Goal: Transaction & Acquisition: Purchase product/service

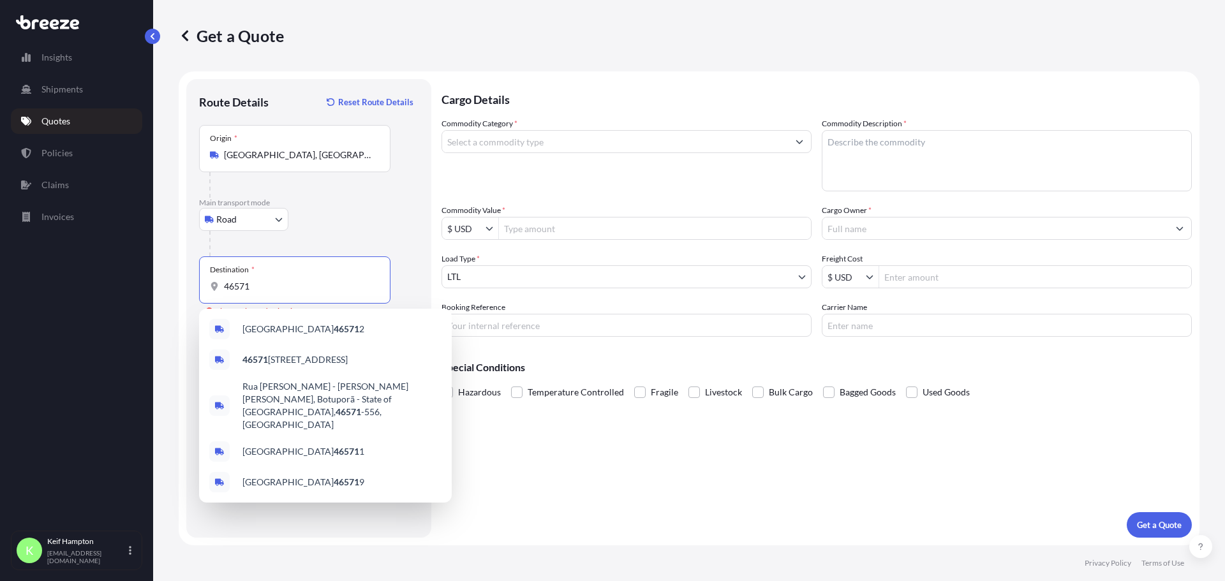
select select "Road"
select select "1"
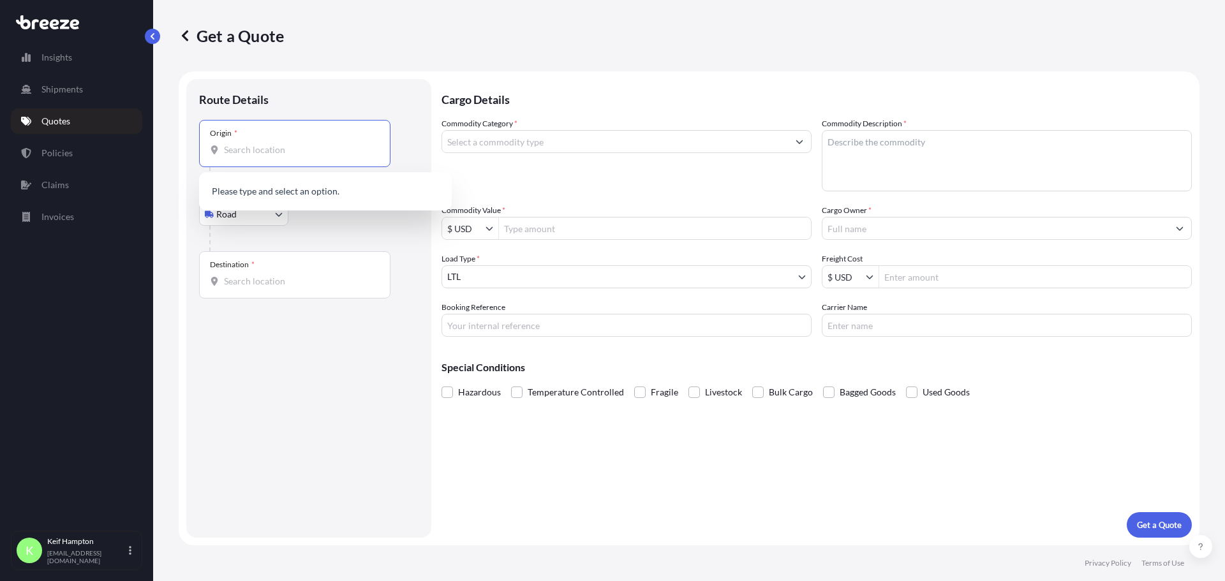
click at [269, 147] on input "Origin *" at bounding box center [299, 150] width 151 height 13
click at [59, 122] on p "Quotes" at bounding box center [55, 121] width 29 height 13
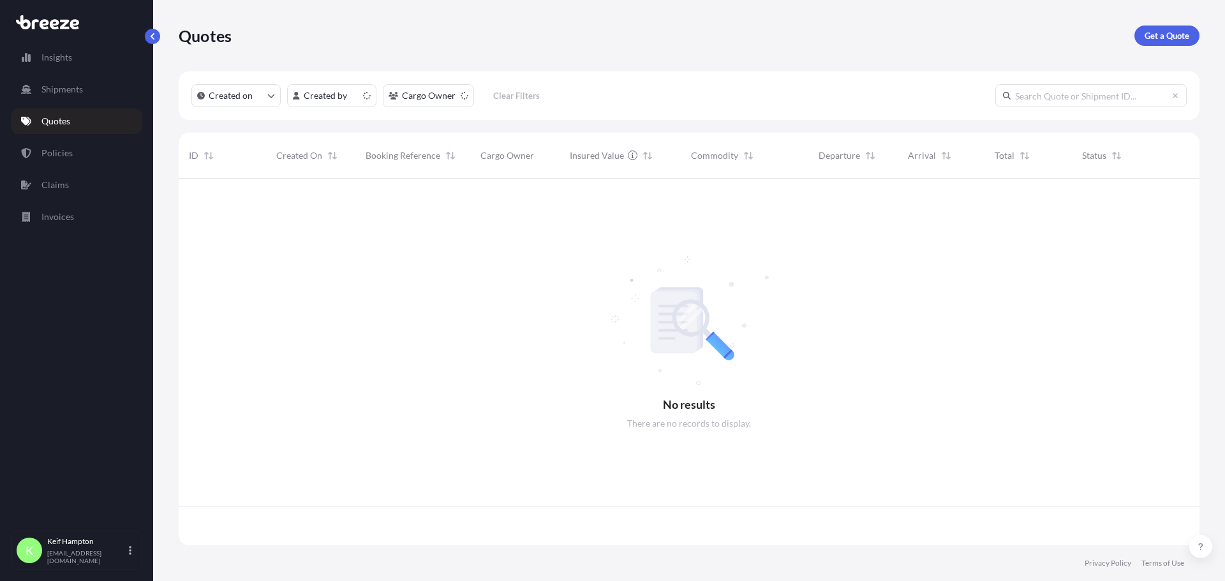
scroll to position [364, 1011]
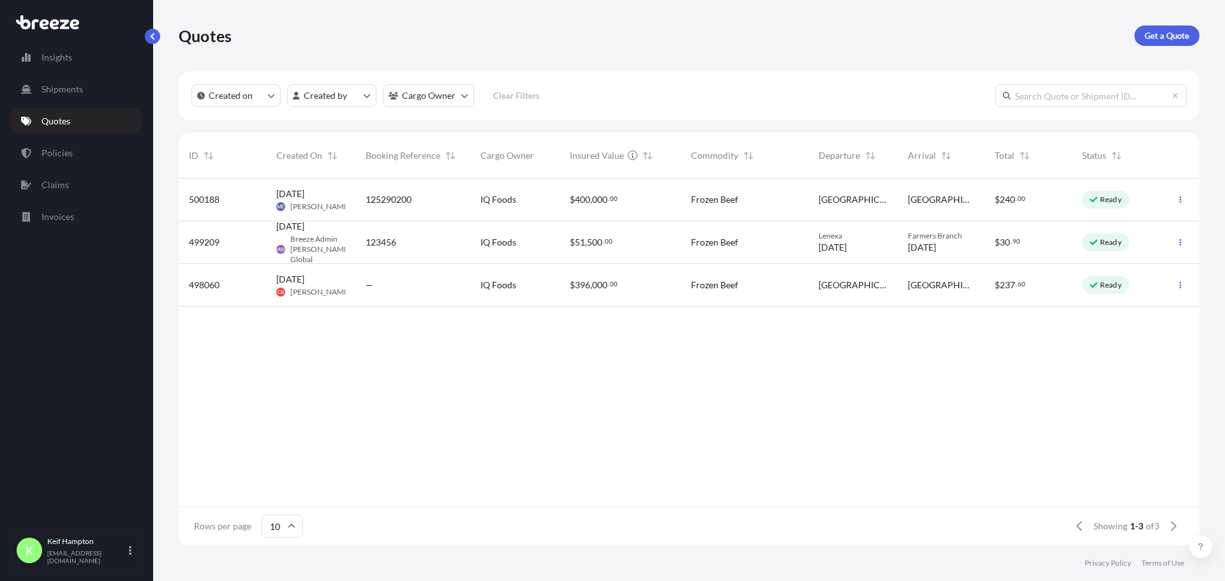
click at [1166, 47] on div "Quotes Get a Quote" at bounding box center [689, 35] width 1021 height 71
click at [1149, 39] on p "Get a Quote" at bounding box center [1166, 35] width 45 height 13
select select "Road"
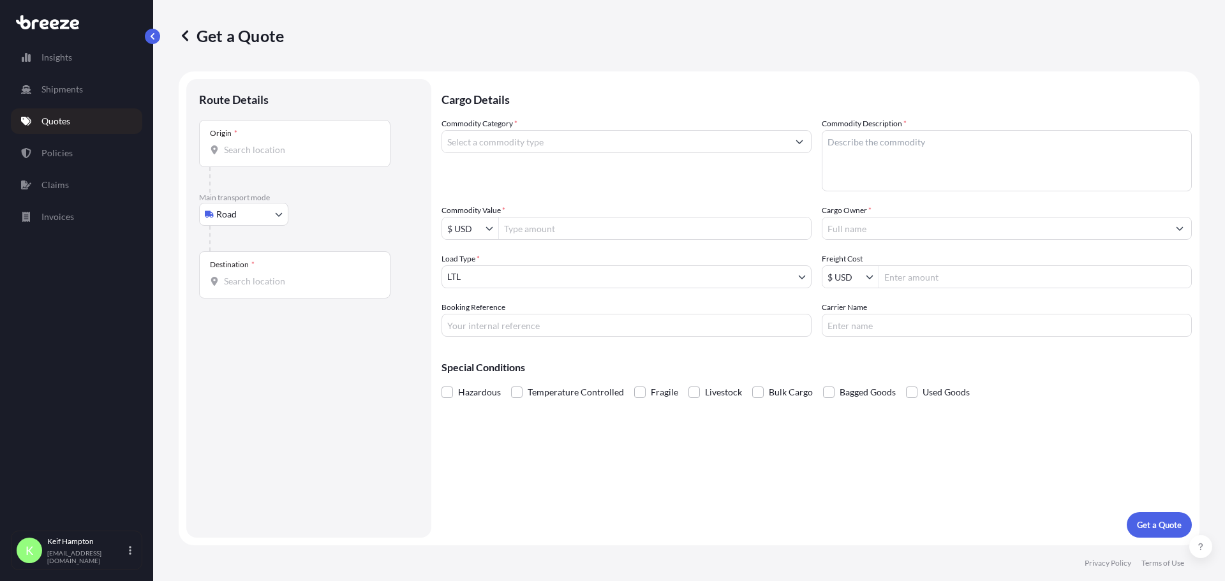
click at [267, 214] on body "Insights Shipments Quotes Policies Claims Invoices K [PERSON_NAME] [PERSON_NAME…" at bounding box center [612, 290] width 1225 height 581
click at [272, 287] on div "Road" at bounding box center [243, 293] width 79 height 23
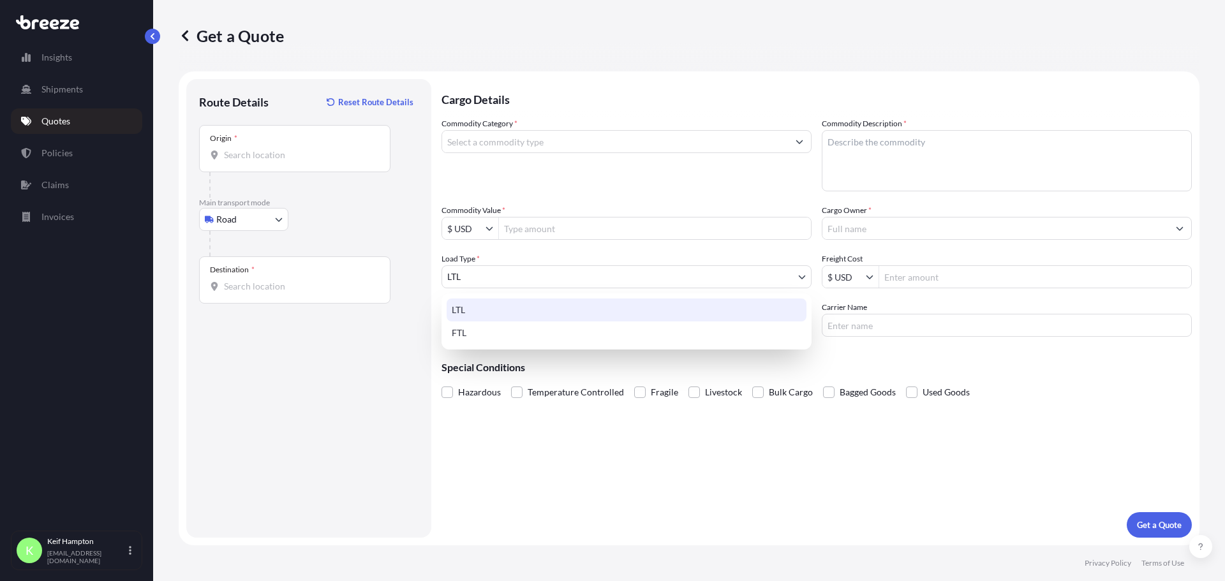
click at [494, 283] on body "Insights Shipments Quotes Policies Claims Invoices K [PERSON_NAME] [PERSON_NAME…" at bounding box center [612, 290] width 1225 height 581
click at [511, 335] on div "FTL" at bounding box center [626, 332] width 360 height 23
select select "2"
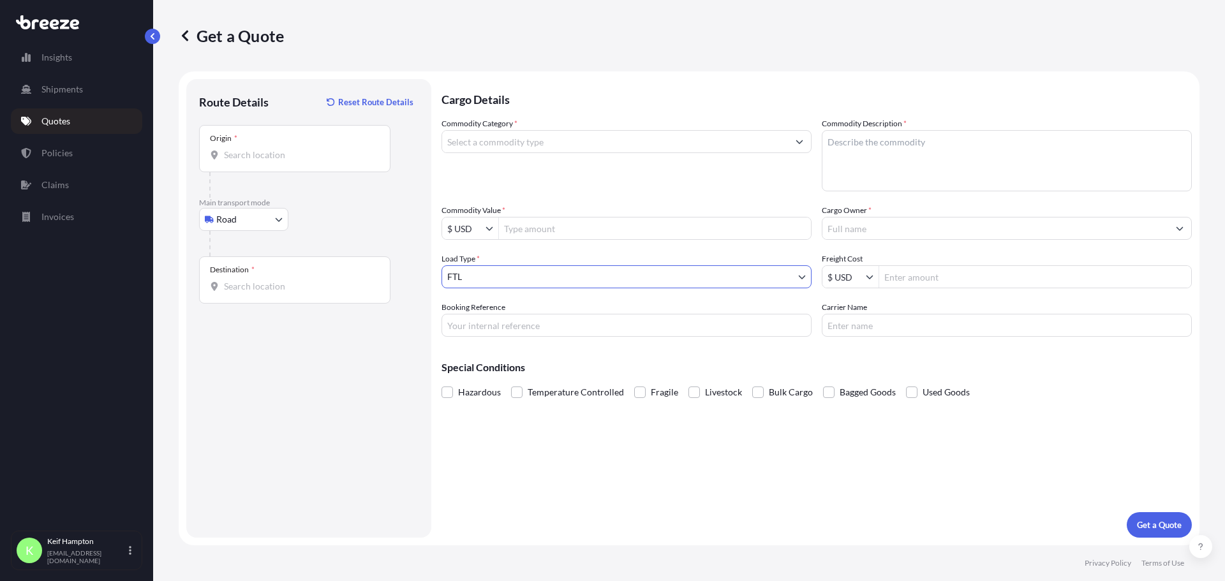
click at [513, 38] on div "Get a Quote" at bounding box center [689, 36] width 1021 height 20
click at [256, 163] on div "Origin *" at bounding box center [294, 148] width 191 height 47
click at [256, 161] on input "Origin *" at bounding box center [299, 155] width 151 height 13
click at [256, 166] on div "Origin *" at bounding box center [294, 148] width 191 height 47
click at [256, 161] on input "Origin *" at bounding box center [299, 155] width 151 height 13
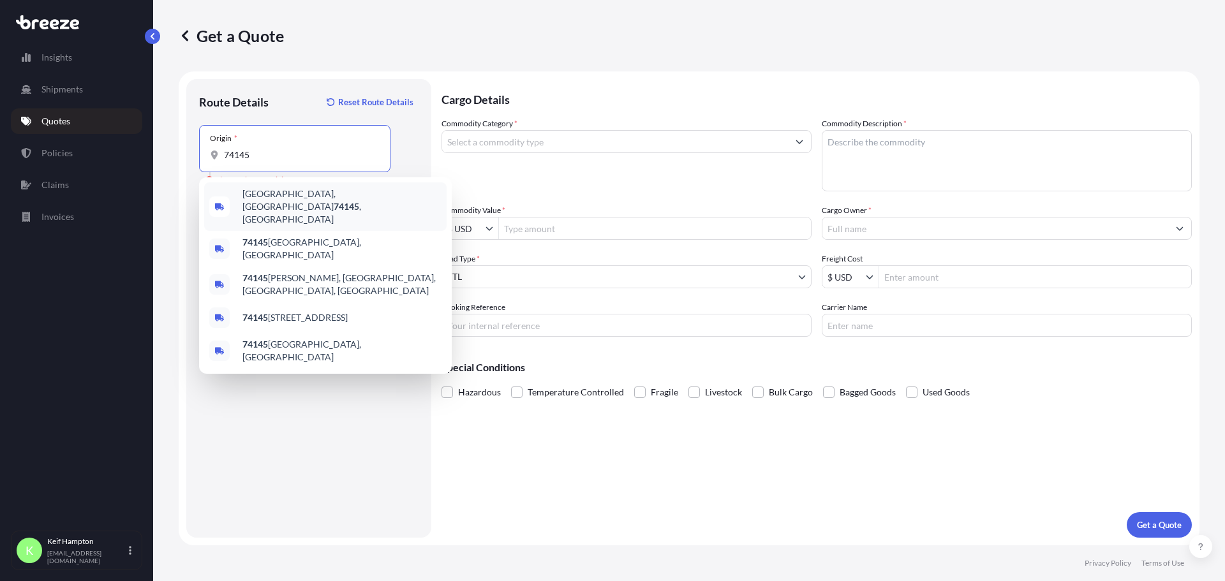
click at [269, 201] on span "[GEOGRAPHIC_DATA], OK 74145 , [GEOGRAPHIC_DATA]" at bounding box center [341, 207] width 199 height 38
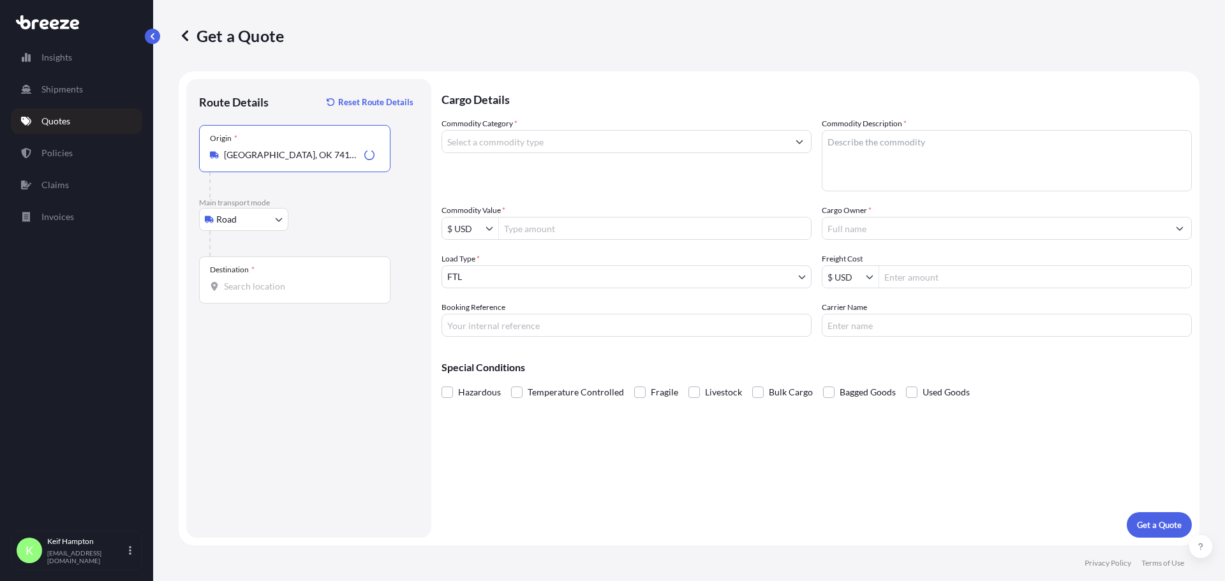
type input "[GEOGRAPHIC_DATA], OK 74145, [GEOGRAPHIC_DATA]"
click at [318, 277] on div "Destination *" at bounding box center [294, 279] width 191 height 47
click at [318, 280] on input "Destination *" at bounding box center [299, 286] width 151 height 13
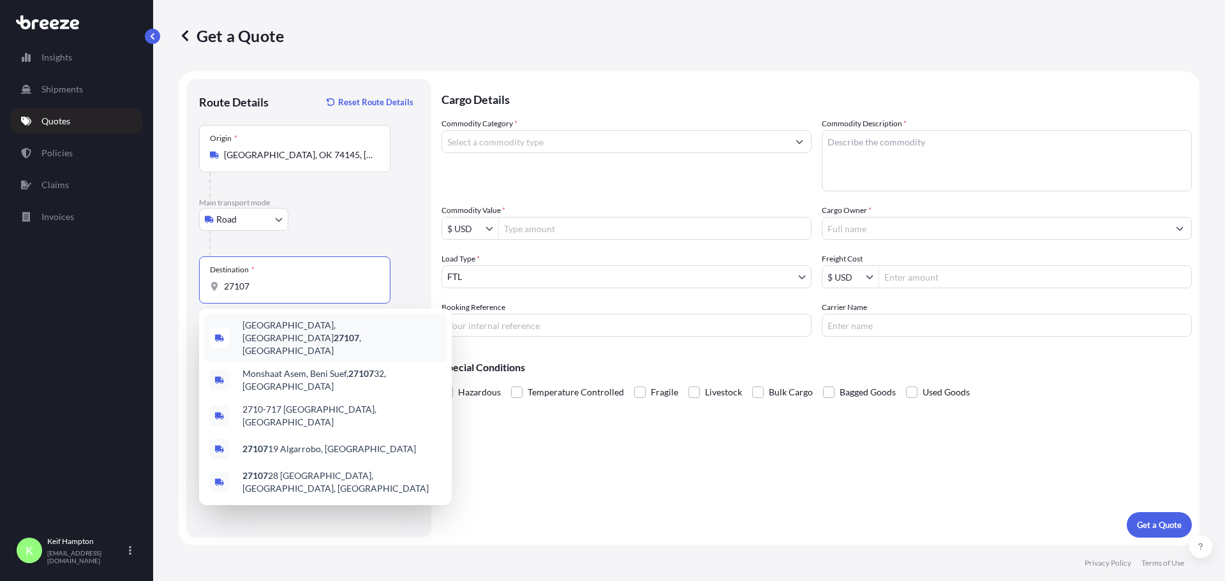
click at [286, 325] on span "[GEOGRAPHIC_DATA] , [GEOGRAPHIC_DATA]" at bounding box center [341, 338] width 199 height 38
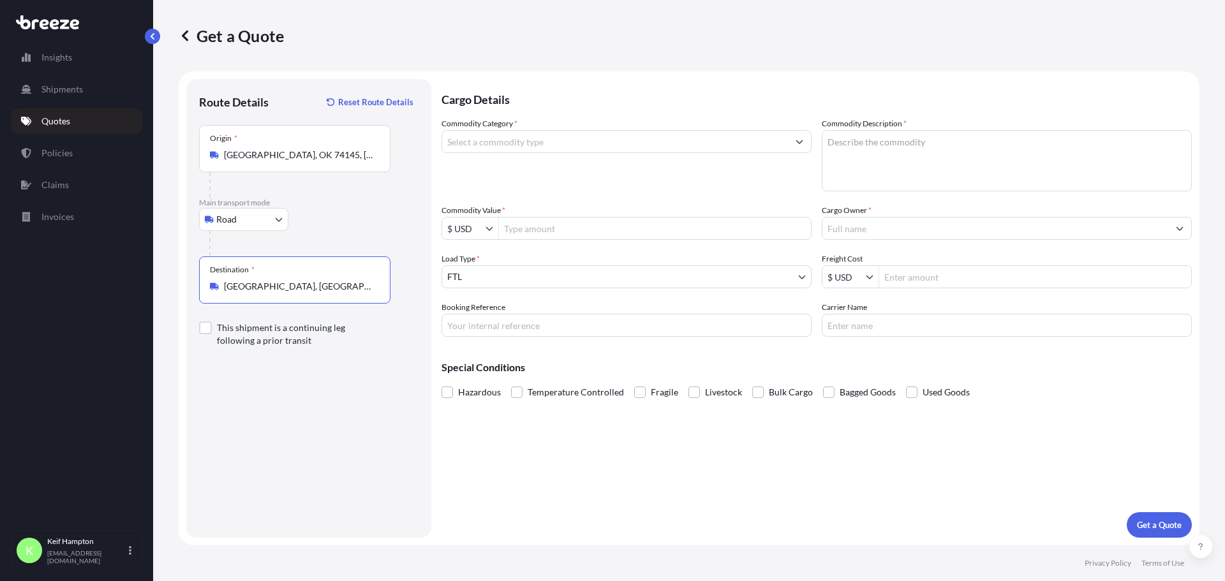
type input "[GEOGRAPHIC_DATA], [GEOGRAPHIC_DATA]"
click at [547, 245] on div "Commodity Category * Commodity Description * Commodity Value * $ USD Cargo Owne…" at bounding box center [816, 226] width 750 height 219
click at [553, 225] on input "Commodity Value *" at bounding box center [655, 228] width 312 height 23
type input "240,000"
click at [970, 162] on textarea "Commodity Description *" at bounding box center [1007, 160] width 370 height 61
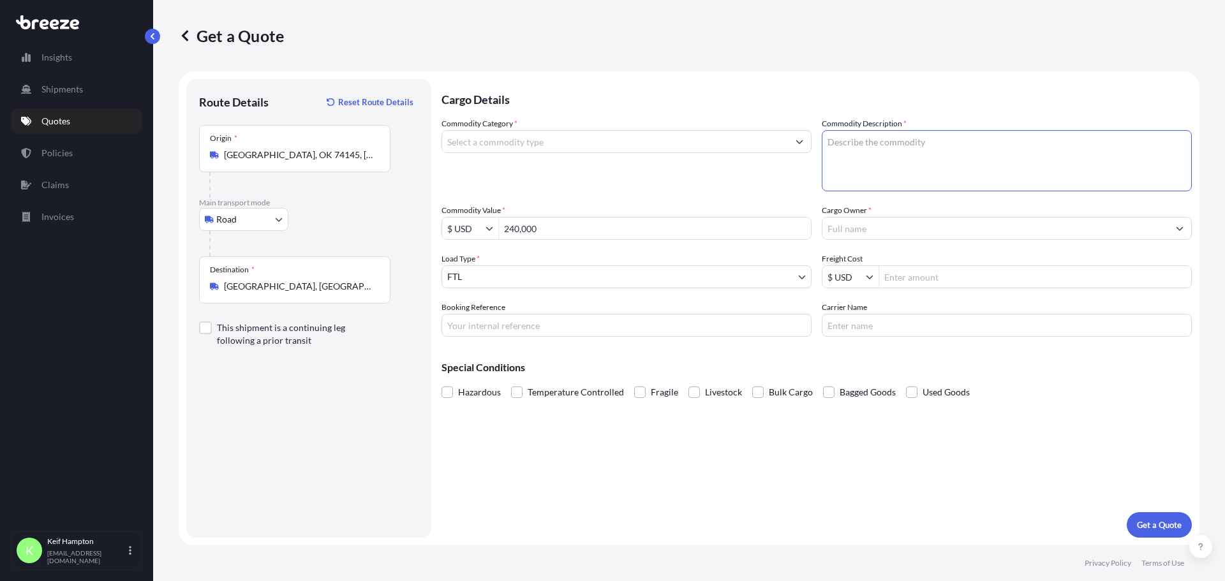
paste textarea "Feel Free Classic"
type textarea "Feel Free Classic / Elixir"
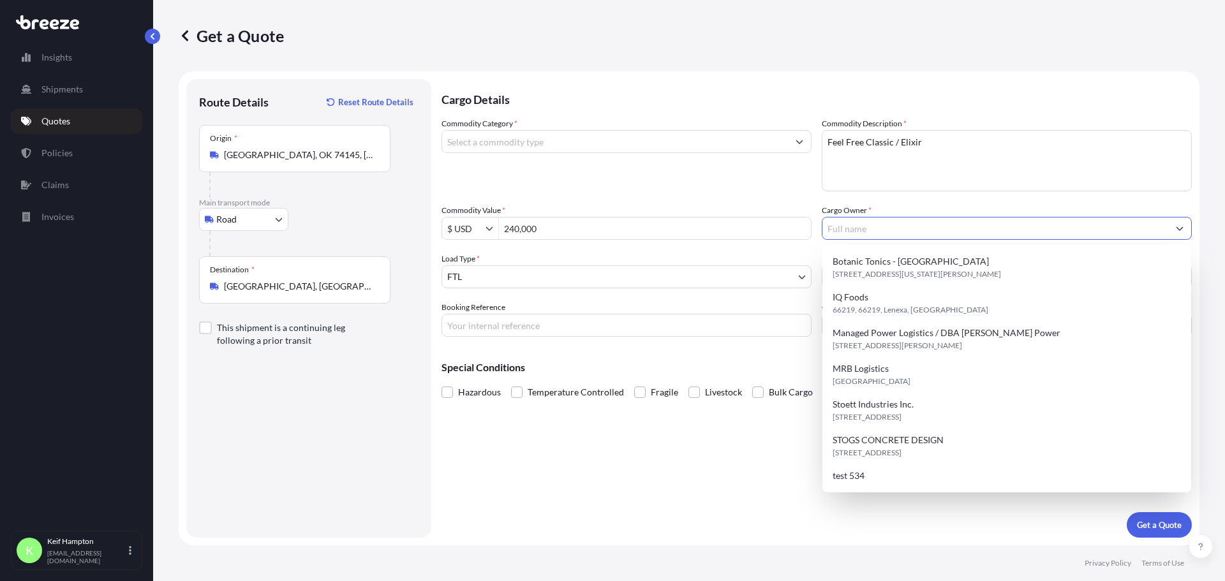
click at [1012, 236] on input "Cargo Owner *" at bounding box center [995, 228] width 346 height 23
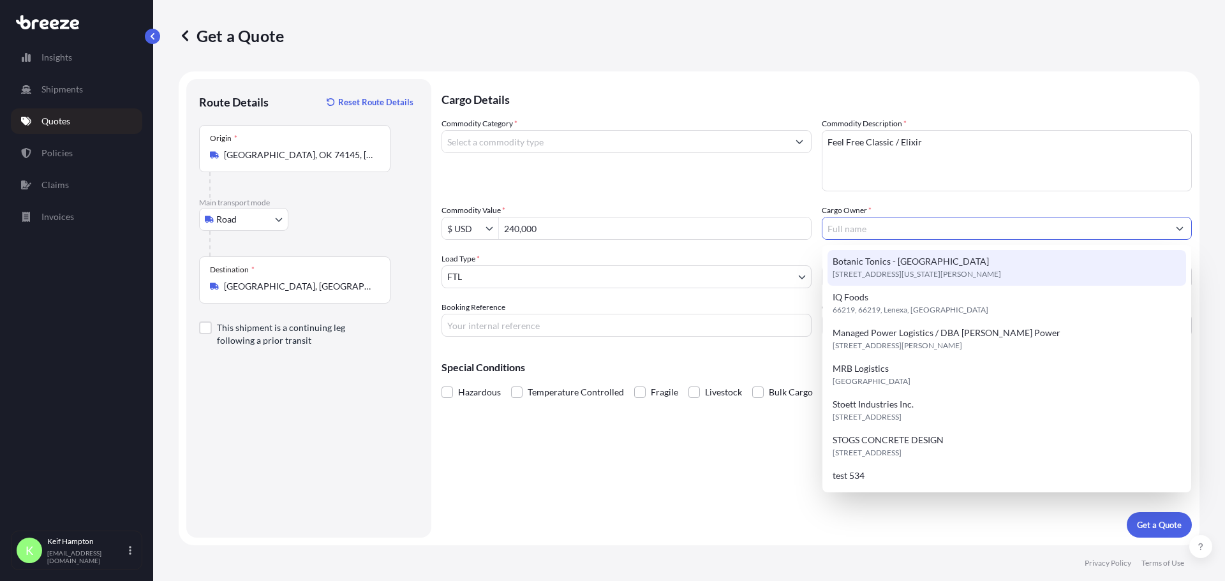
click at [929, 261] on div "Botanic Tonics - DC [STREET_ADDRESS][US_STATE][PERSON_NAME]" at bounding box center [1006, 268] width 358 height 36
type input "Botanic Tonics - [GEOGRAPHIC_DATA]"
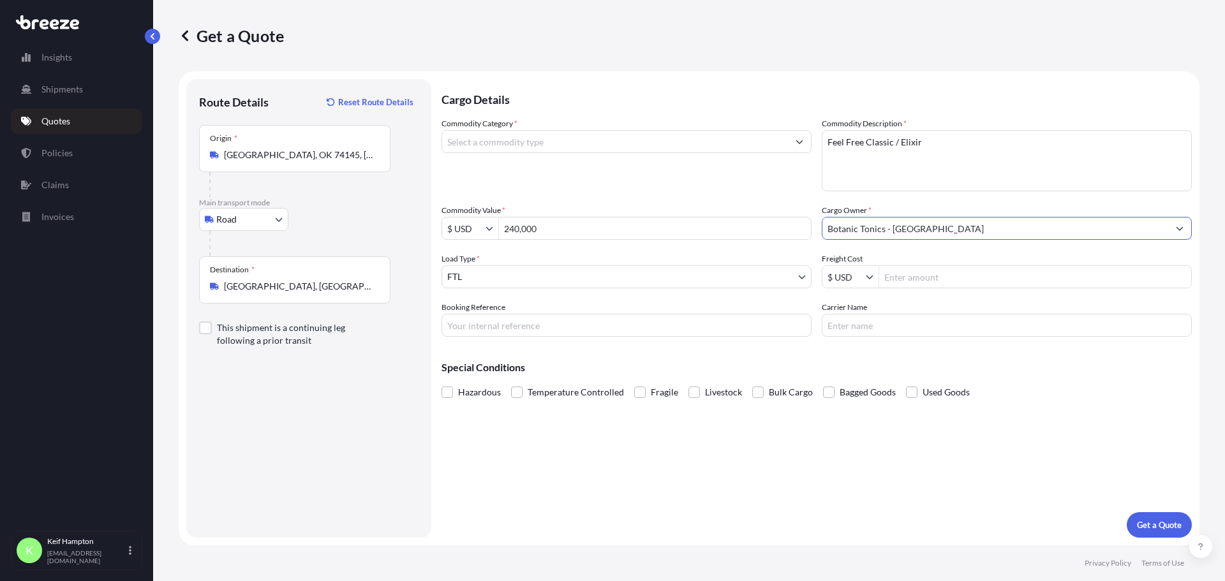
click at [578, 144] on input "Commodity Category *" at bounding box center [615, 141] width 346 height 23
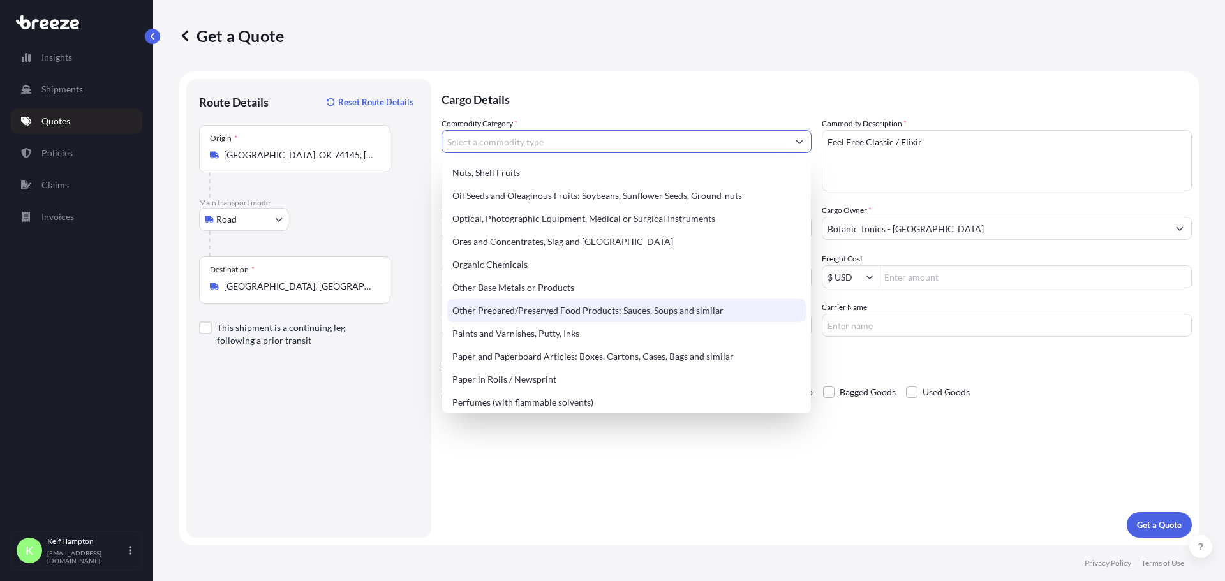
scroll to position [1988, 0]
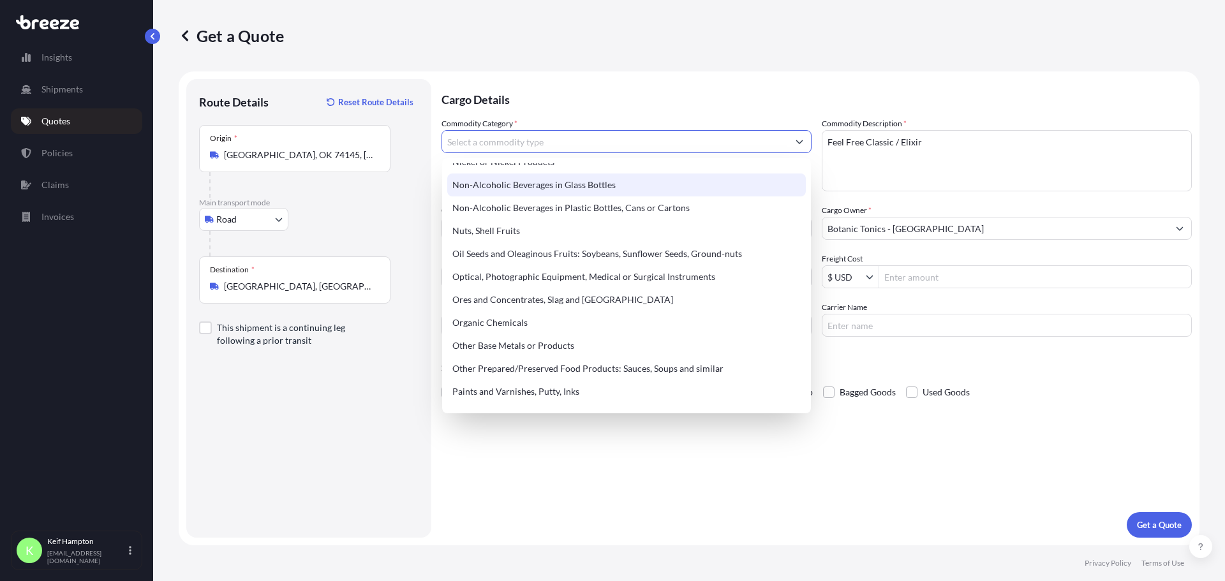
click at [703, 184] on div "Non-Alcoholic Beverages in Glass Bottles" at bounding box center [626, 184] width 358 height 23
type input "Non-Alcoholic Beverages in Glass Bottles"
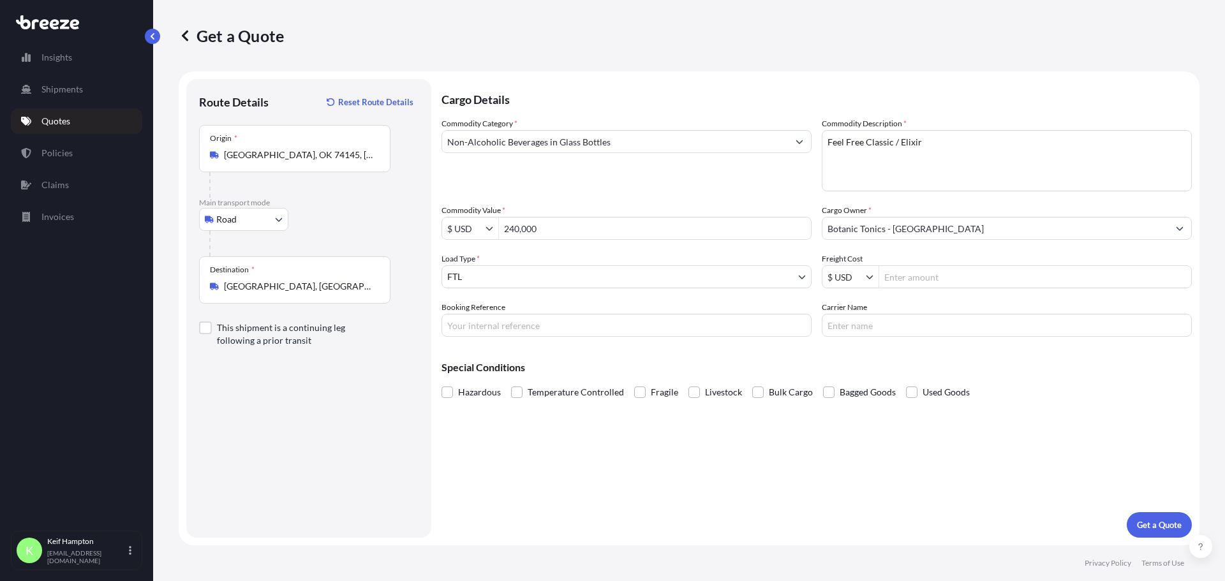
click at [716, 79] on form "Route Details Reset Route Details Place of loading Road Road Rail Origin * [GEO…" at bounding box center [689, 308] width 1021 height 474
click at [890, 314] on input "Carrier Name" at bounding box center [1007, 325] width 370 height 23
drag, startPoint x: 939, startPoint y: 309, endPoint x: 943, endPoint y: 318, distance: 9.1
click at [941, 317] on div "Carrier Name" at bounding box center [1007, 319] width 370 height 36
click at [938, 332] on input "Carrier Name" at bounding box center [1007, 325] width 370 height 23
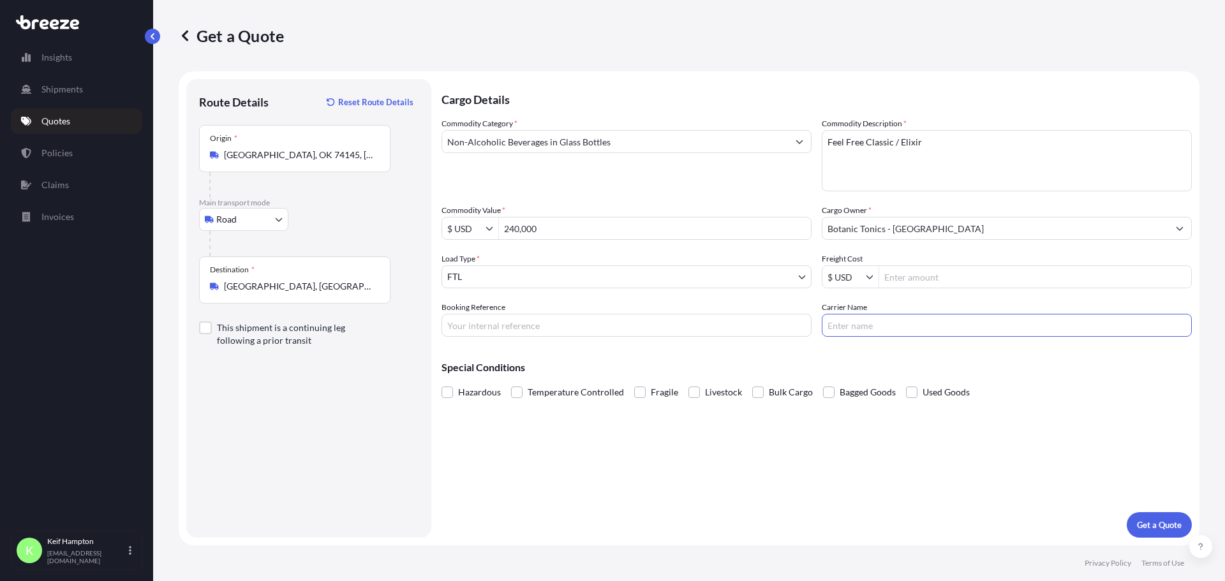
click at [915, 319] on input "Carrier Name" at bounding box center [1007, 325] width 370 height 23
click at [906, 337] on div "Cargo Details Commodity Category * Non-Alcoholic Beverages in Glass Bottles Com…" at bounding box center [816, 308] width 750 height 459
click at [906, 333] on input "Carrier Name" at bounding box center [1007, 325] width 370 height 23
click at [965, 334] on input "Carrier Name" at bounding box center [1007, 325] width 370 height 23
click at [913, 322] on input "Carrier Name" at bounding box center [1007, 325] width 370 height 23
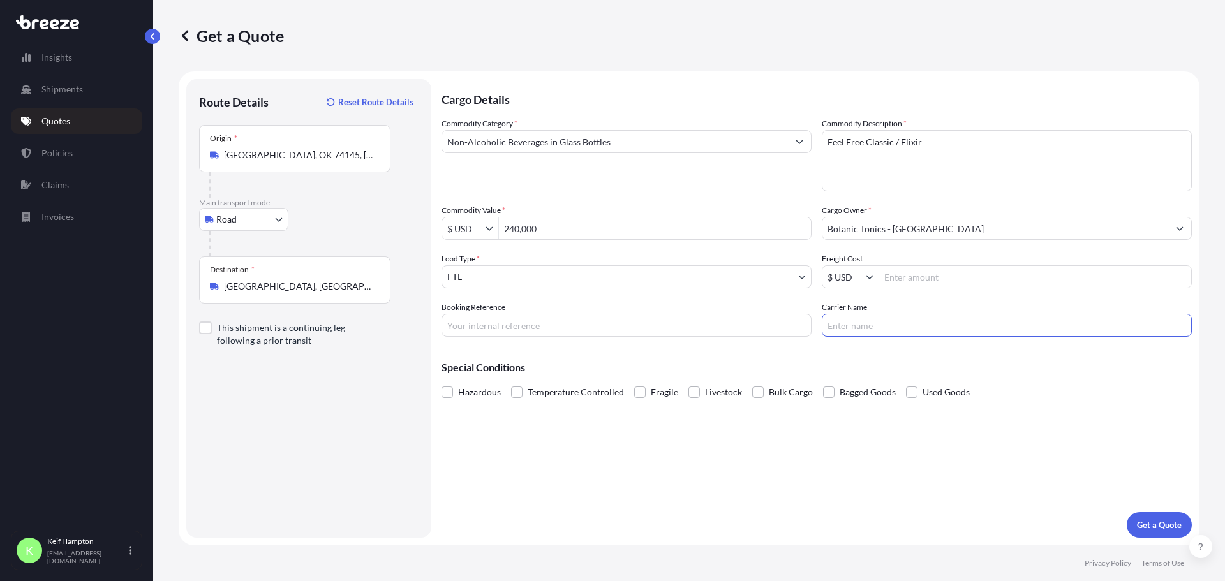
paste input "[PERSON_NAME] TRUCKING LLC"
type input "[PERSON_NAME] TRUCKING LLC"
drag, startPoint x: 887, startPoint y: 466, endPoint x: 889, endPoint y: 460, distance: 6.5
click at [888, 466] on div "Cargo Details Commodity Category * Non-Alcoholic Beverages in Glass Bottles Com…" at bounding box center [816, 308] width 750 height 459
click at [529, 327] on input "Booking Reference" at bounding box center [626, 325] width 370 height 23
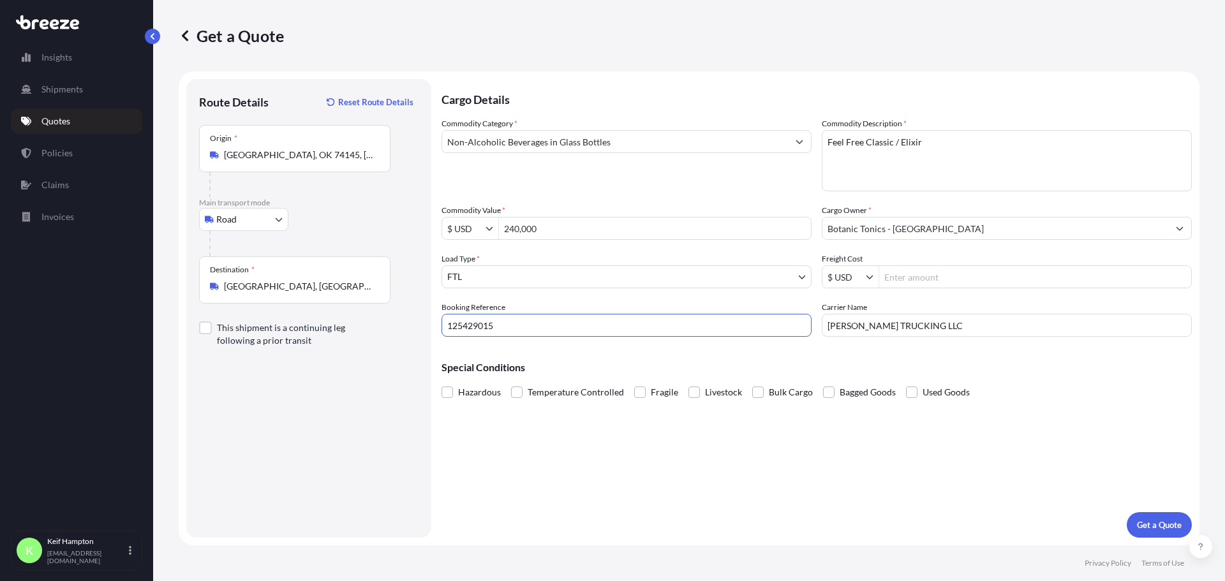
type input "125429015"
click at [963, 502] on div "Cargo Details Commodity Category * Non-Alcoholic Beverages in Glass Bottles Com…" at bounding box center [816, 308] width 750 height 459
click at [1154, 525] on p "Get a Quote" at bounding box center [1159, 525] width 45 height 13
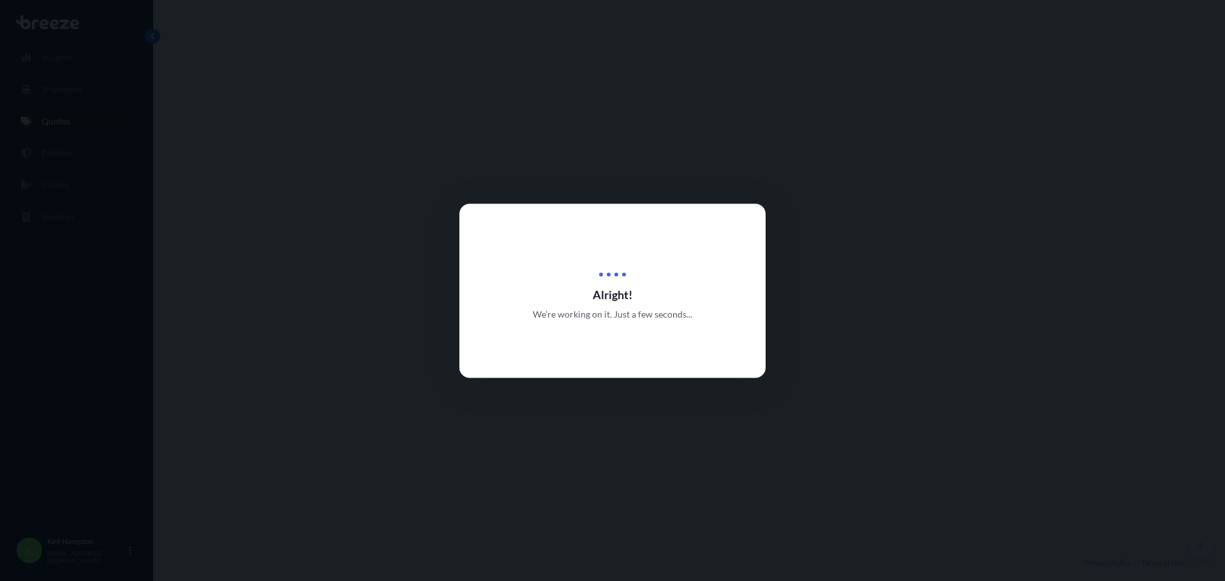
select select "Road"
select select "2"
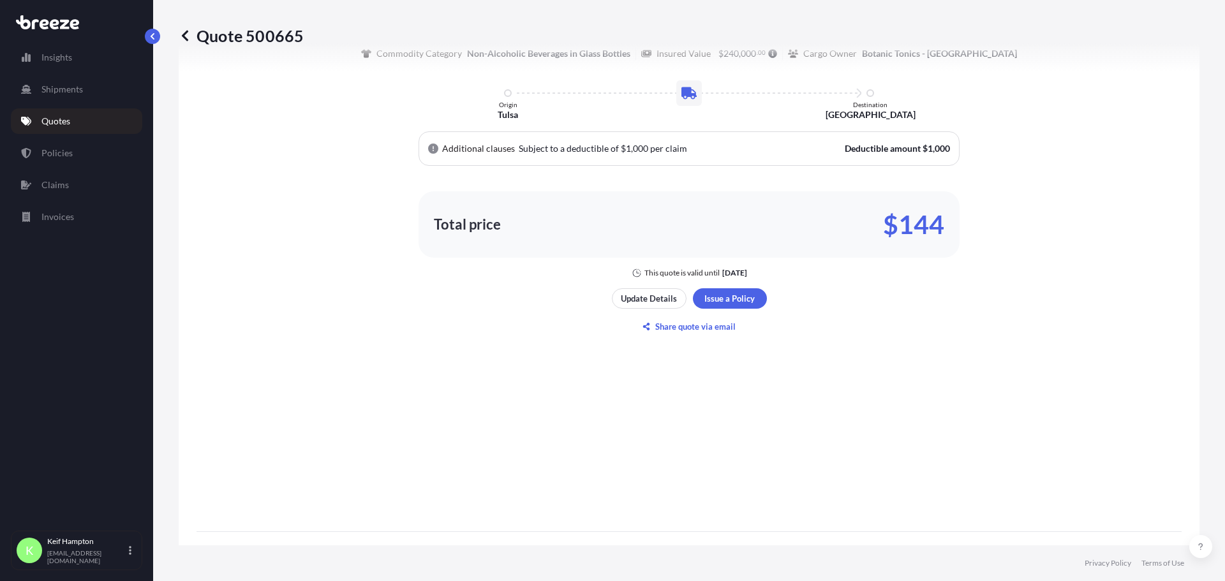
scroll to position [682, 0]
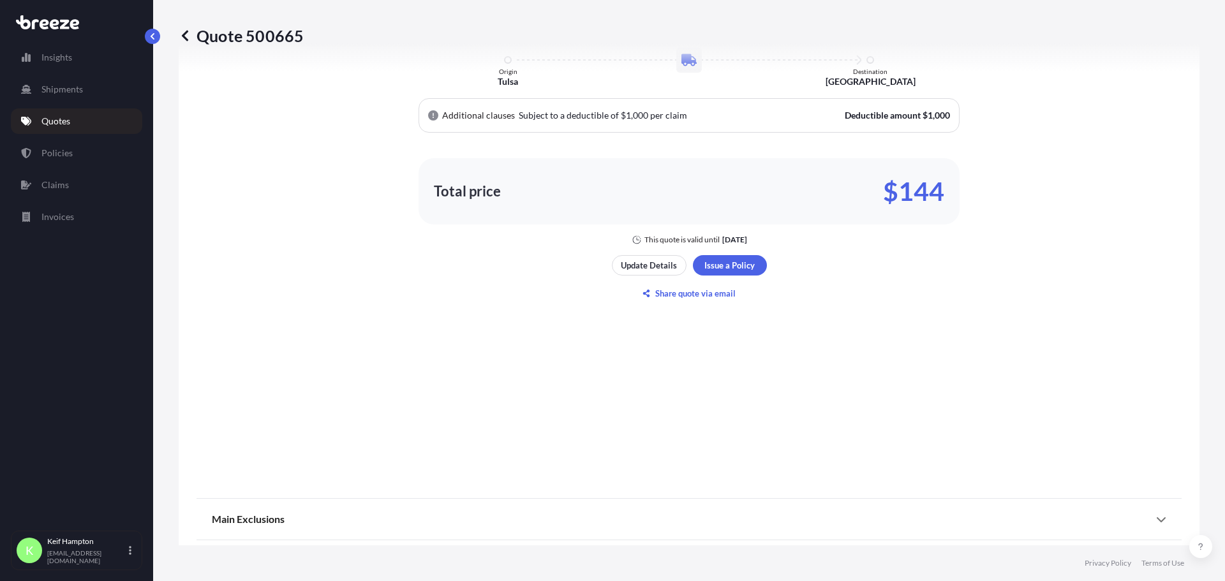
click at [732, 254] on div "Here's your insurance offer Commodity Category Non-Alcoholic Beverages in Glass…" at bounding box center [688, 135] width 985 height 702
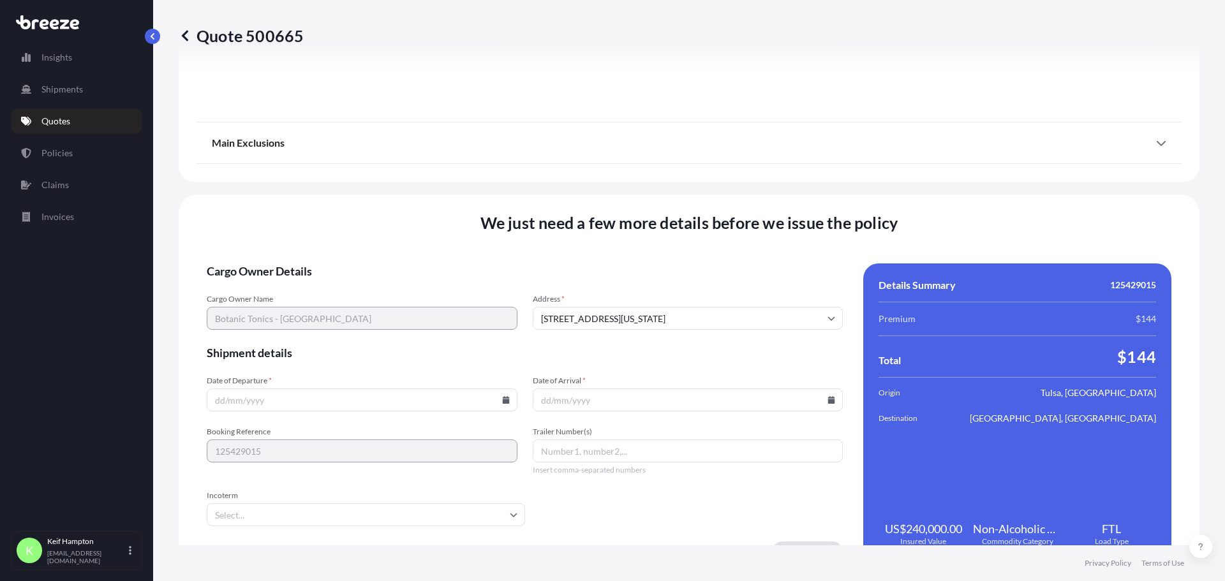
scroll to position [1491, 0]
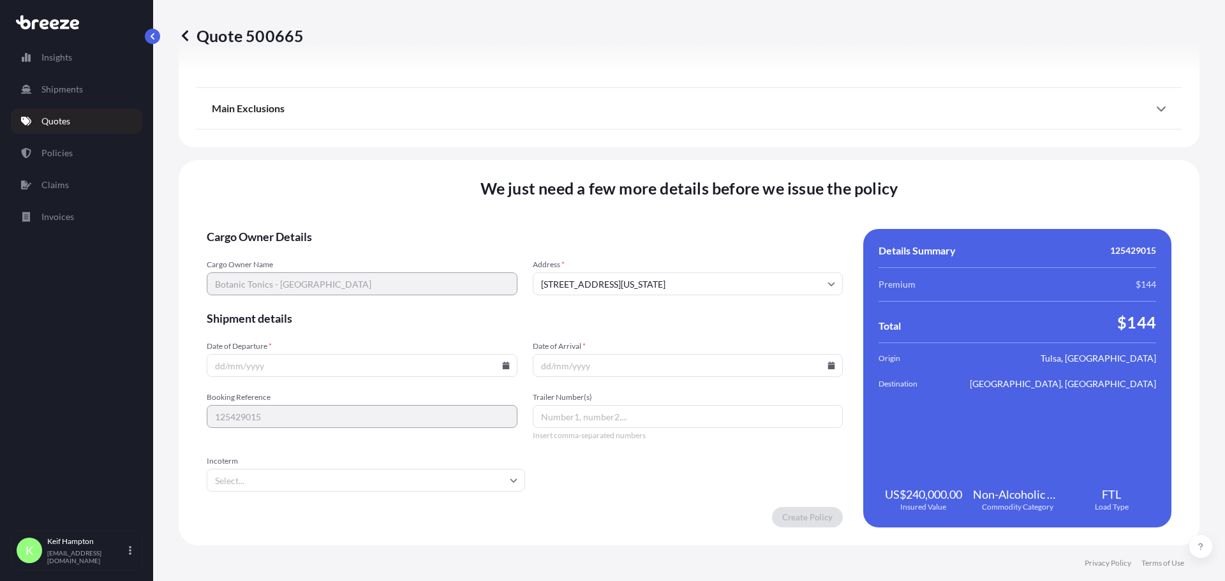
click at [505, 366] on icon at bounding box center [505, 366] width 7 height 8
click at [273, 229] on button "6" at bounding box center [271, 228] width 20 height 20
type input "[DATE]"
click at [835, 364] on div "Cargo Owner Details Cargo Owner Name Botanic Tonics - DC Address * [STREET_ADDR…" at bounding box center [689, 378] width 964 height 299
click at [828, 368] on icon at bounding box center [831, 366] width 7 height 8
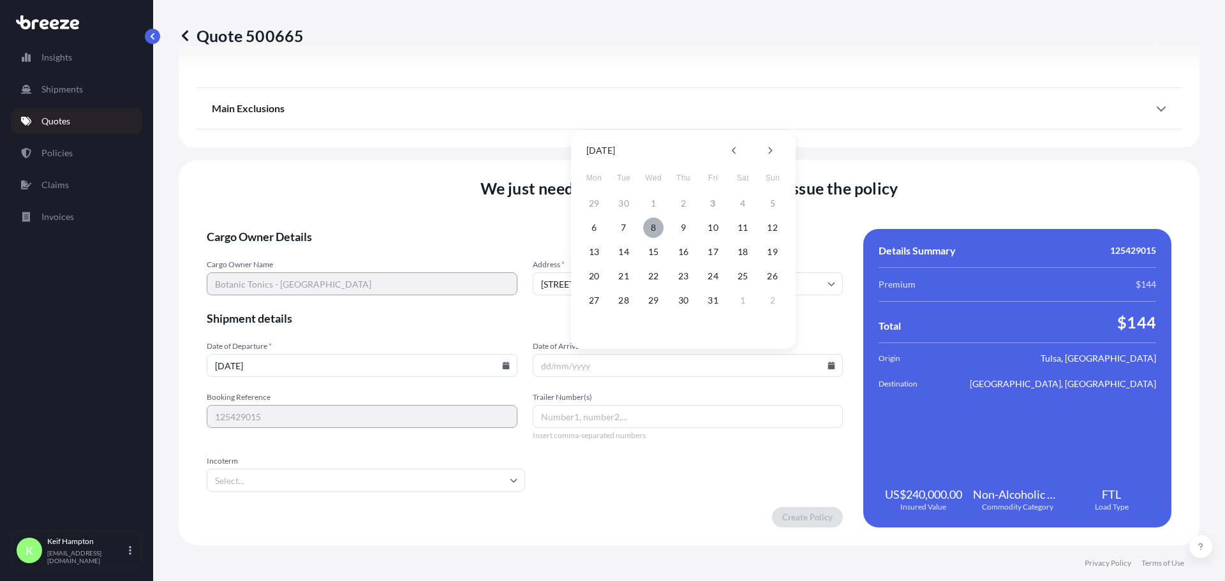
click at [658, 228] on button "8" at bounding box center [653, 228] width 20 height 20
type input "[DATE]"
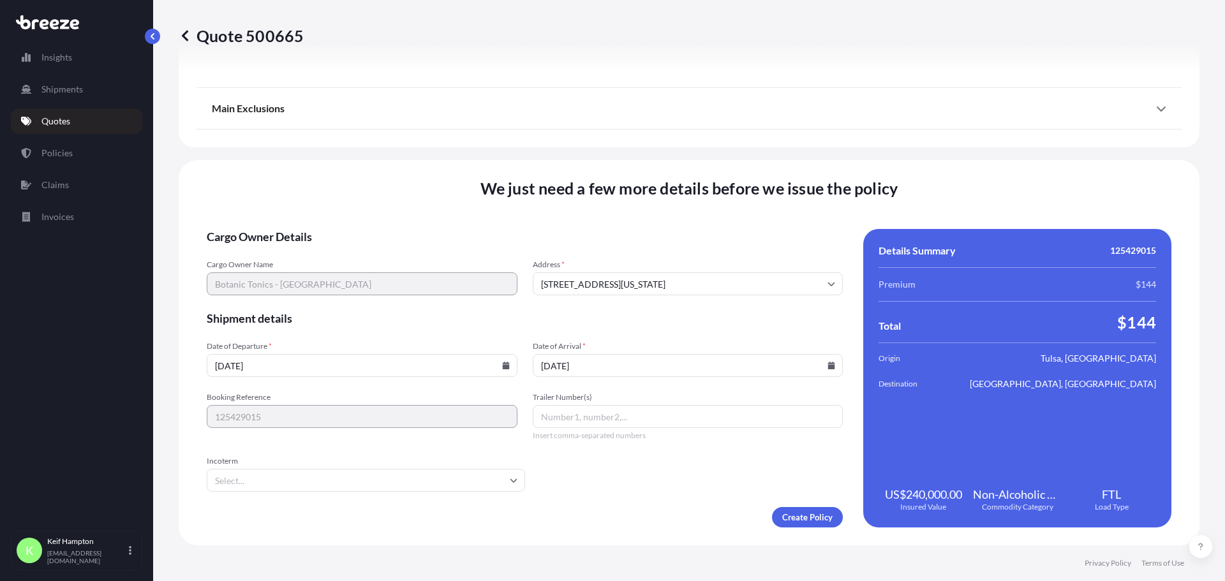
click at [700, 408] on input "Trailer Number(s)" at bounding box center [688, 416] width 311 height 23
type input "141450"
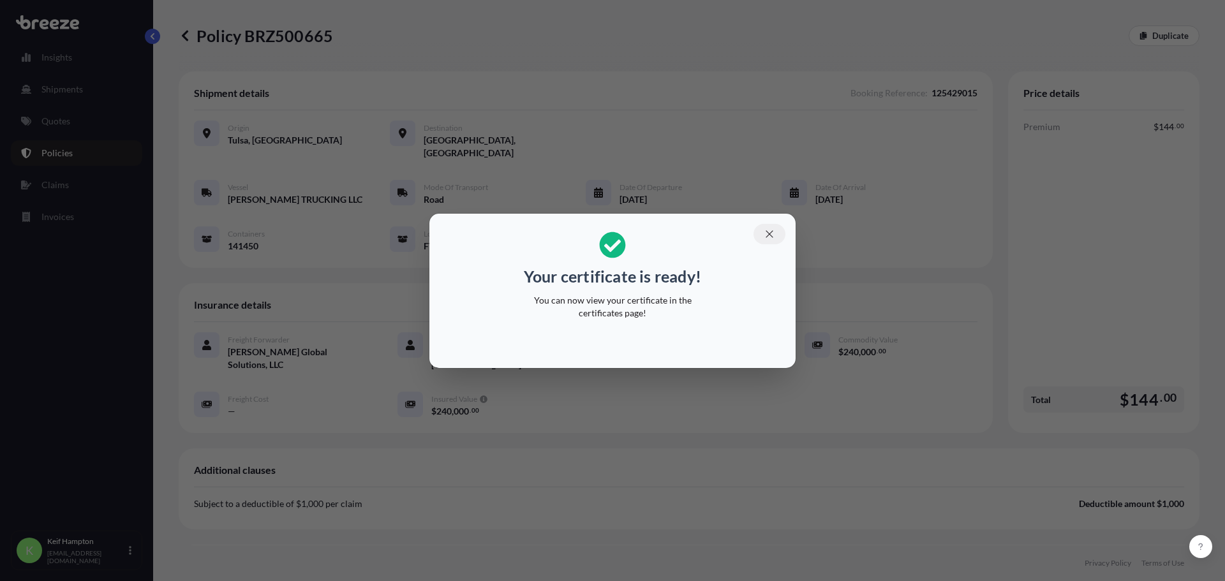
click at [768, 237] on icon "button" at bounding box center [768, 233] width 11 height 11
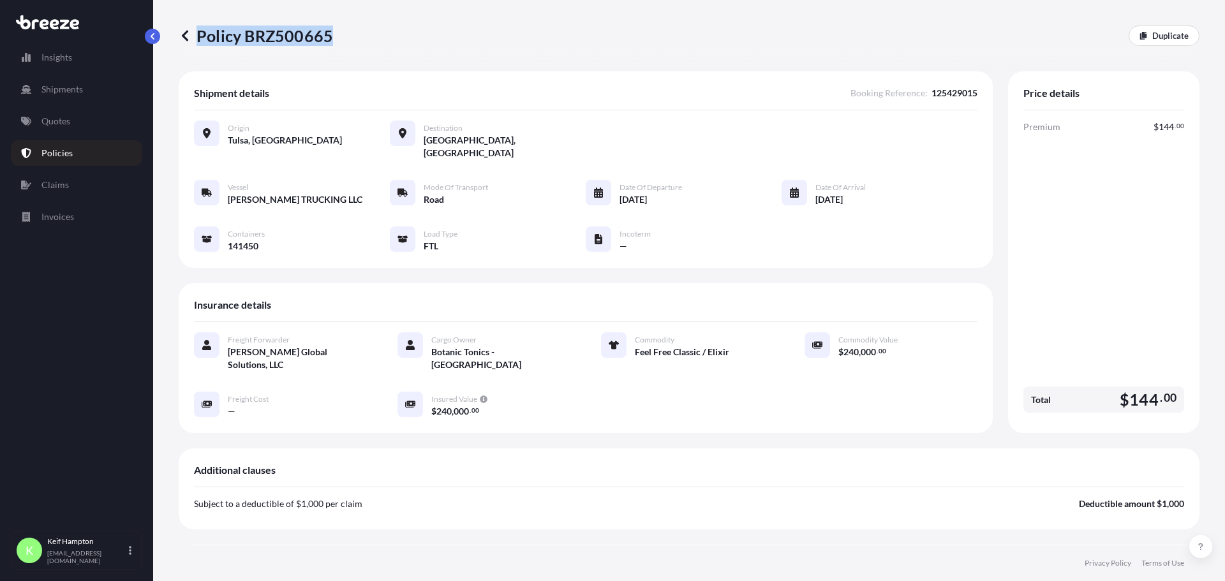
drag, startPoint x: 392, startPoint y: 27, endPoint x: 328, endPoint y: 41, distance: 65.4
click at [328, 41] on div "Policy BRZ500665 Duplicate" at bounding box center [689, 36] width 1021 height 20
copy p "Policy BRZ500665"
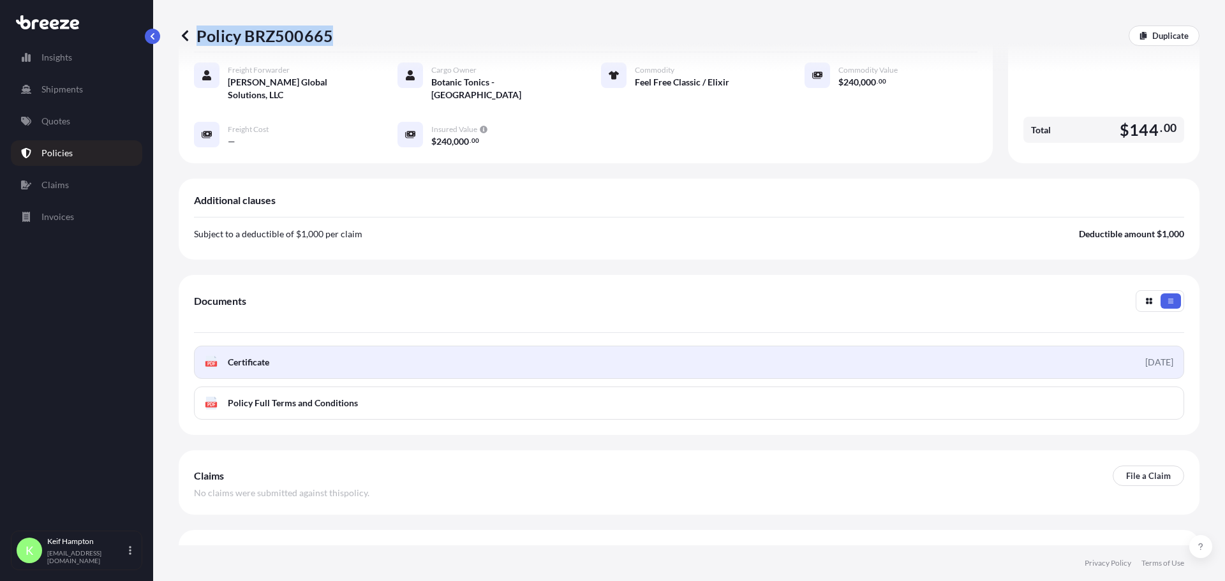
click at [207, 361] on rect at bounding box center [210, 363] width 11 height 5
